Goal: Task Accomplishment & Management: Use online tool/utility

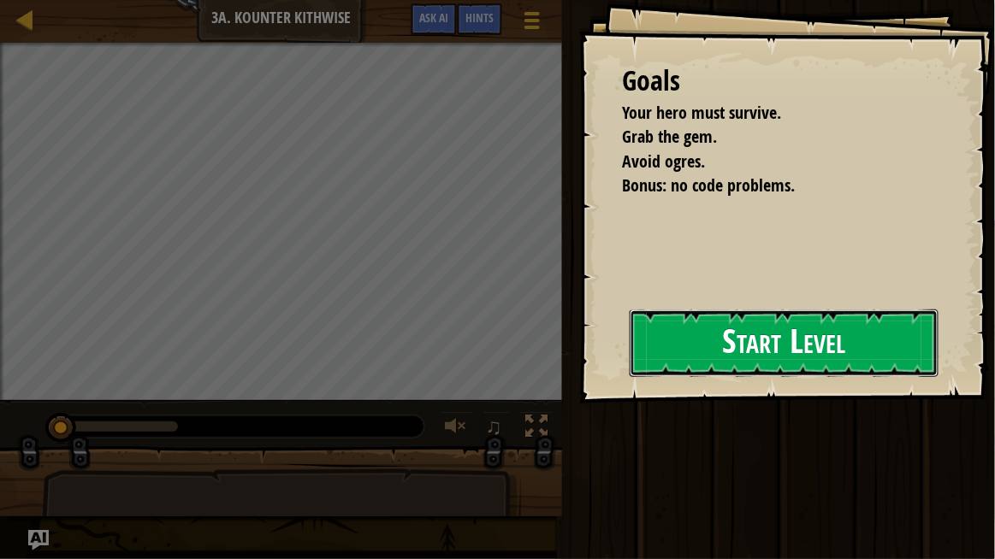
click at [811, 340] on button "Start Level" at bounding box center [784, 344] width 309 height 68
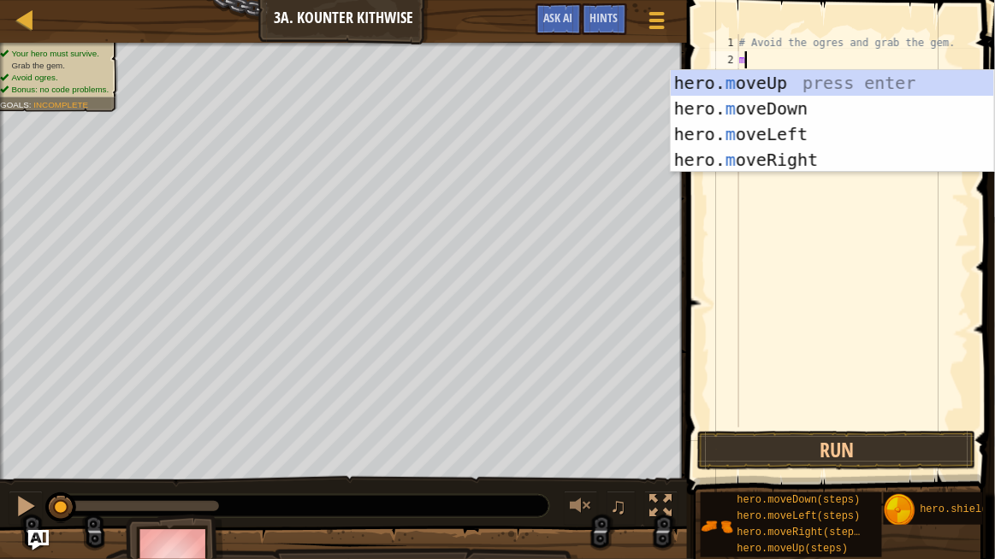
scroll to position [8, 0]
type textarea "m"
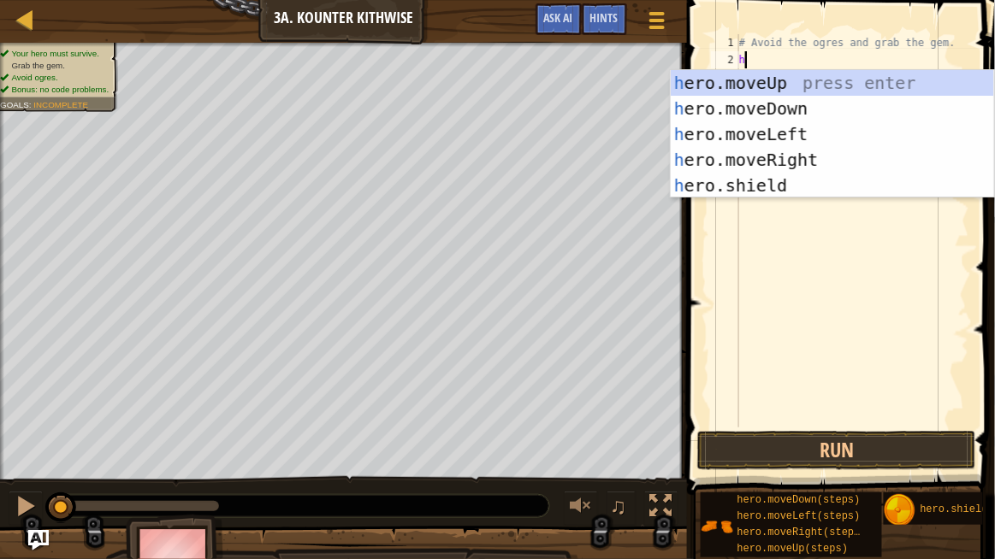
type textarea "her"
click at [35, 22] on div at bounding box center [25, 19] width 21 height 21
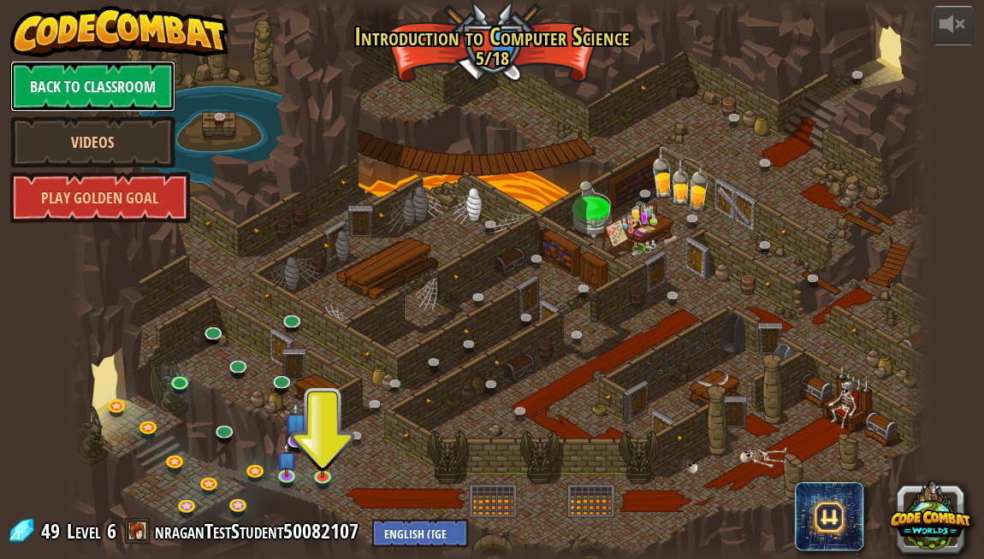
click at [104, 80] on link "Back to Classroom" at bounding box center [92, 86] width 165 height 51
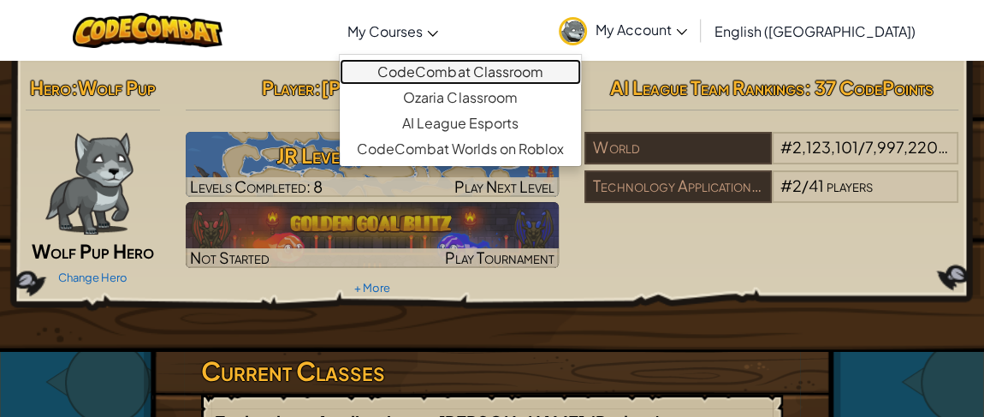
click at [570, 72] on link "CodeCombat Classroom" at bounding box center [460, 72] width 241 height 26
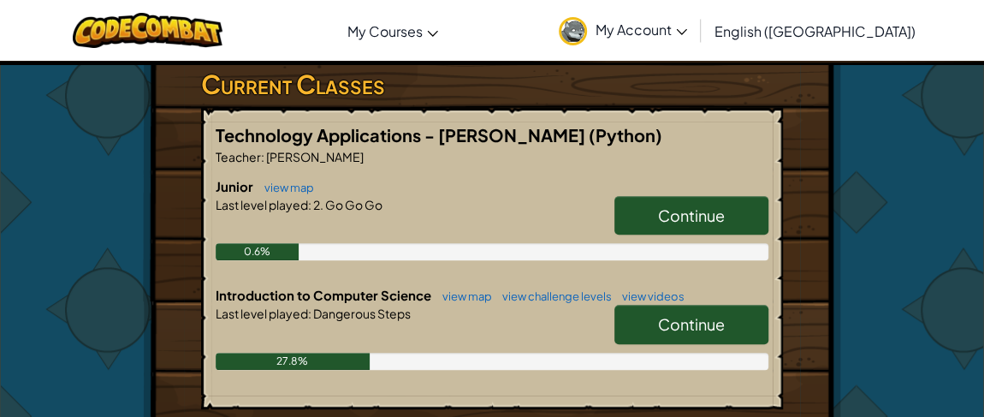
scroll to position [311, 0]
